Goal: Information Seeking & Learning: Learn about a topic

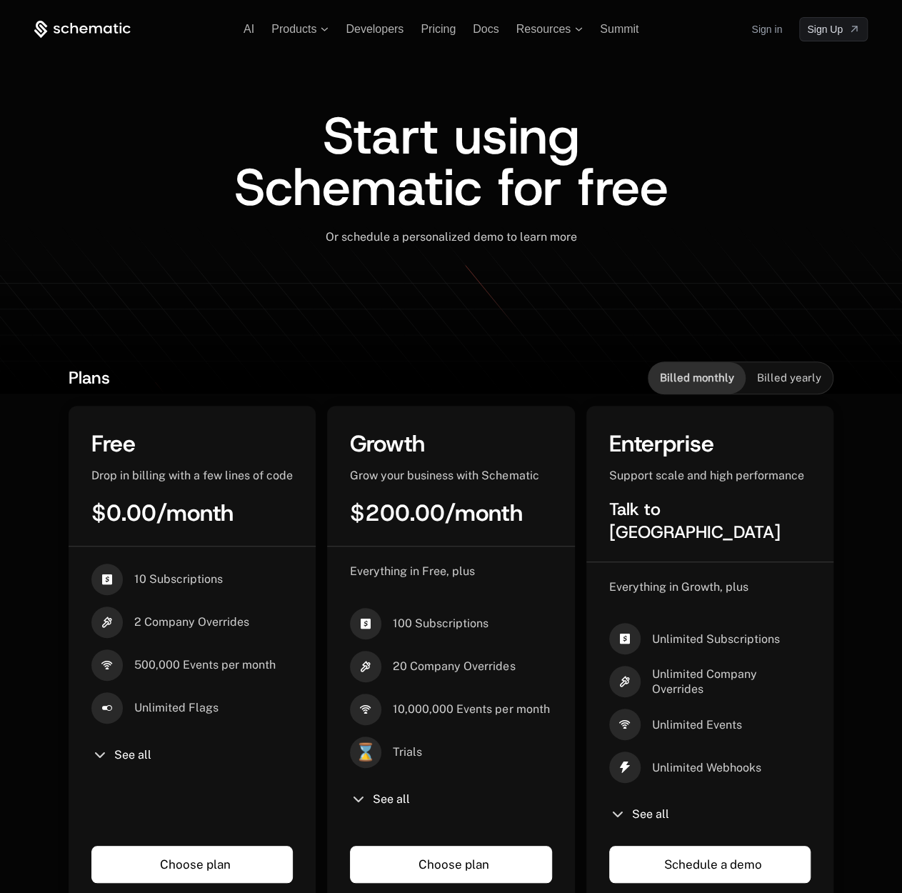
click at [119, 32] on icon at bounding box center [82, 30] width 96 height 18
